Goal: Task Accomplishment & Management: Use online tool/utility

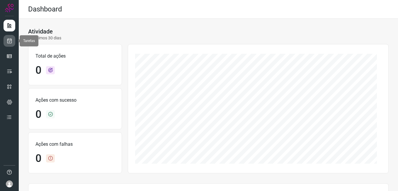
click at [12, 43] on icon at bounding box center [9, 41] width 6 height 6
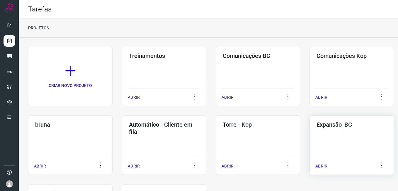
click at [328, 137] on div "Expansão_BC ABRIR" at bounding box center [352, 144] width 84 height 59
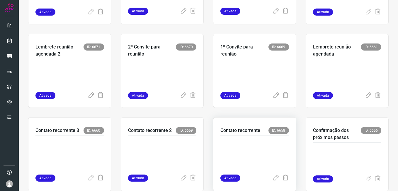
scroll to position [160, 0]
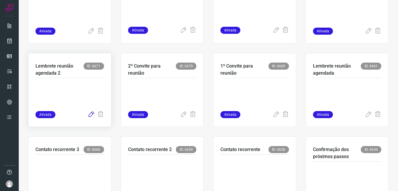
click at [91, 116] on icon at bounding box center [91, 114] width 7 height 7
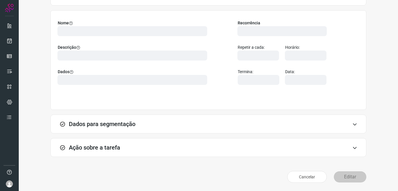
scroll to position [38, 0]
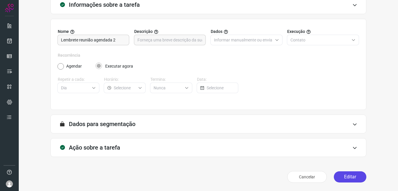
click at [341, 180] on button "Editar" at bounding box center [350, 176] width 33 height 11
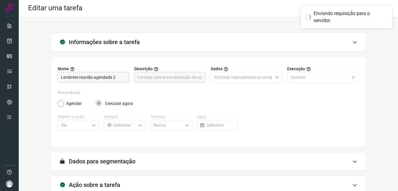
scroll to position [0, 0]
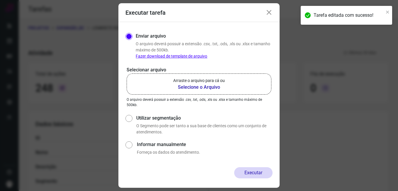
click at [206, 88] on b "Selecione o Arquivo" at bounding box center [199, 87] width 52 height 7
click at [0, 0] on input "Arraste o arquivo para cá ou Selecione o Arquivo" at bounding box center [0, 0] width 0 height 0
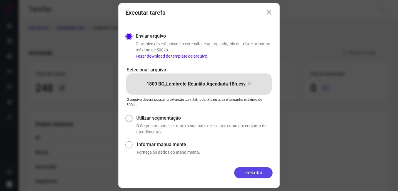
click at [244, 173] on button "Executar" at bounding box center [253, 172] width 38 height 11
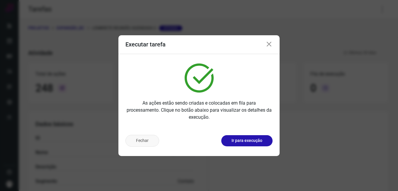
click at [150, 144] on button "Fechar" at bounding box center [143, 141] width 34 height 12
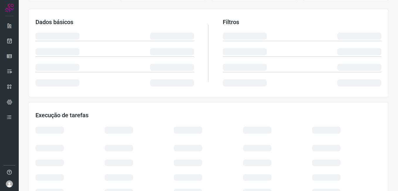
scroll to position [117, 0]
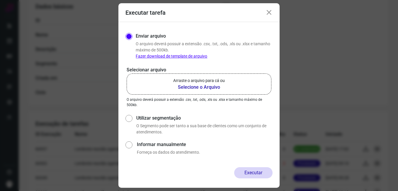
click at [270, 15] on icon at bounding box center [269, 12] width 7 height 7
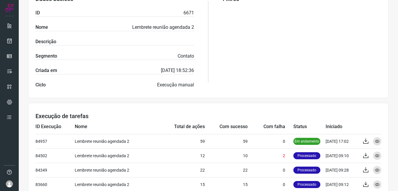
scroll to position [147, 0]
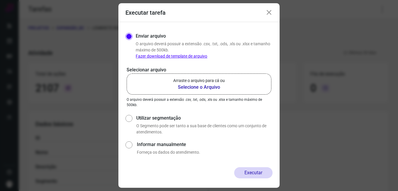
click at [270, 12] on icon at bounding box center [269, 12] width 7 height 7
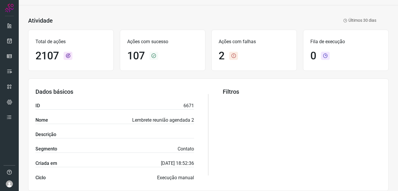
scroll to position [147, 0]
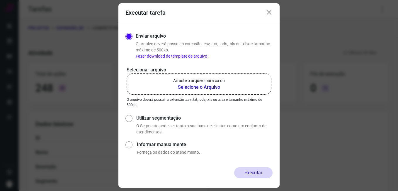
click at [270, 13] on icon at bounding box center [269, 12] width 7 height 7
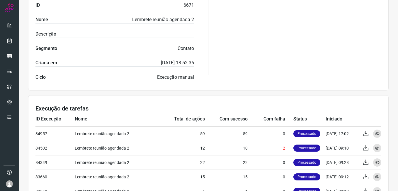
scroll to position [176, 0]
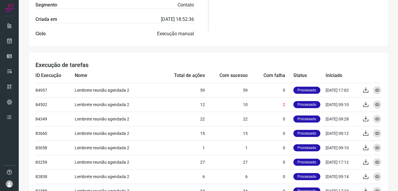
click at [27, 150] on div "Atividade Lembrete reunião agendada 2 Ativada Últimos 30 dias Total de ações 24…" at bounding box center [209, 59] width 380 height 395
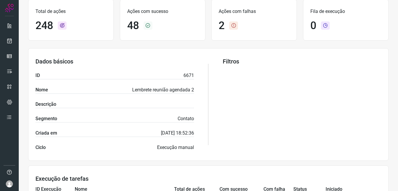
scroll to position [0, 0]
